Goal: Transaction & Acquisition: Purchase product/service

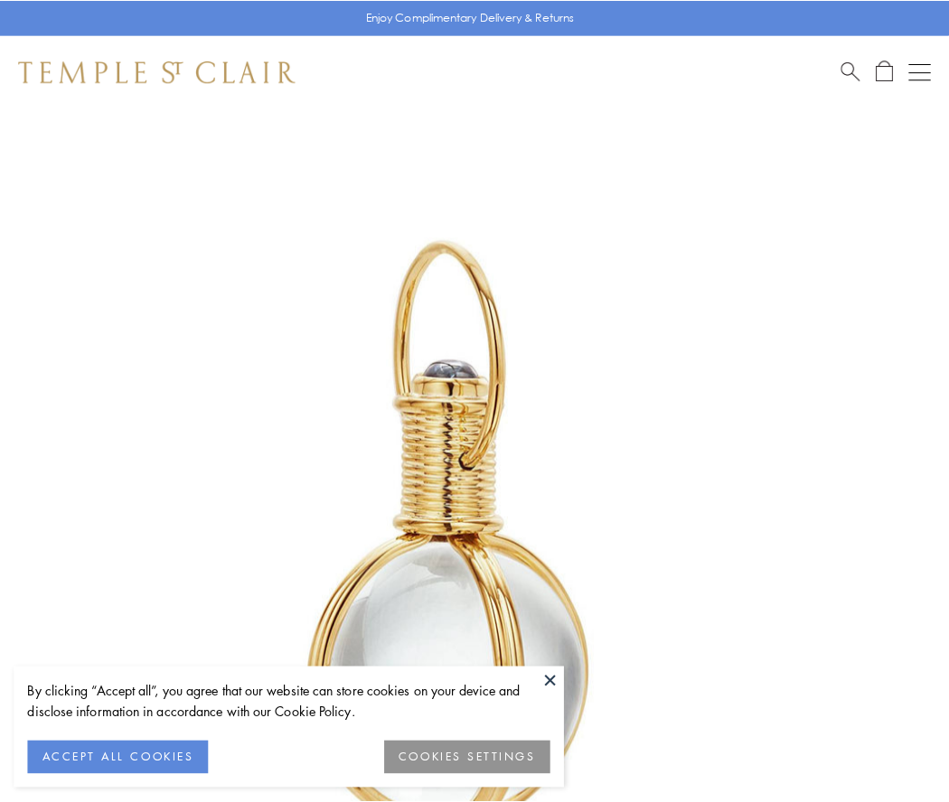
scroll to position [472, 0]
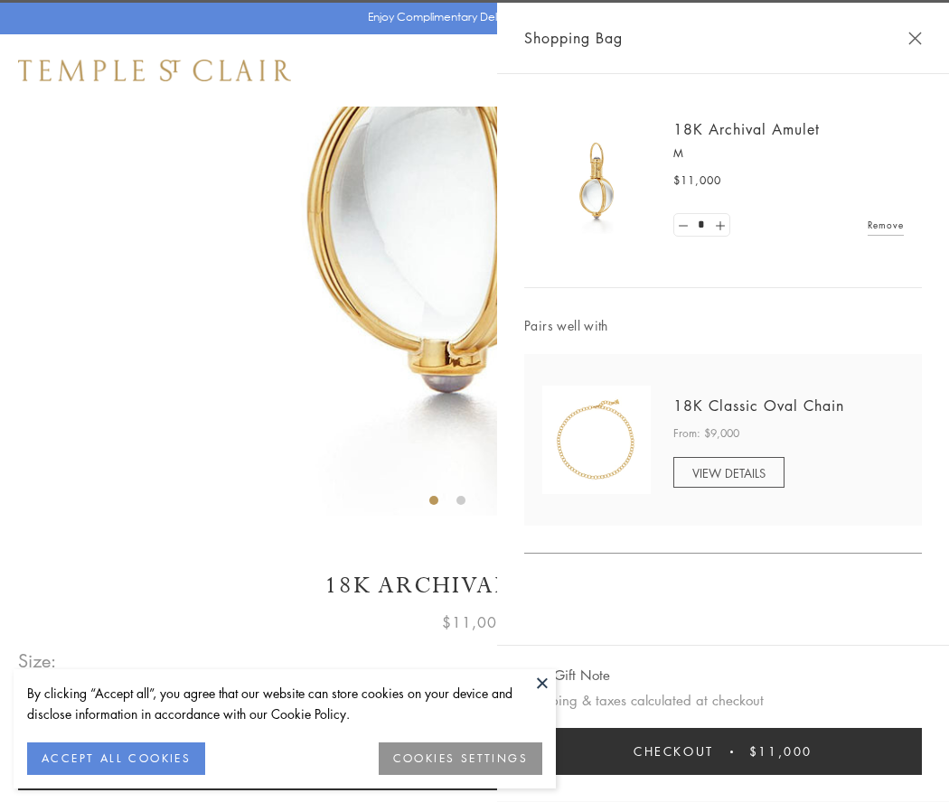
click at [723, 752] on button "Checkout $11,000" at bounding box center [722, 751] width 397 height 47
